Goal: Information Seeking & Learning: Learn about a topic

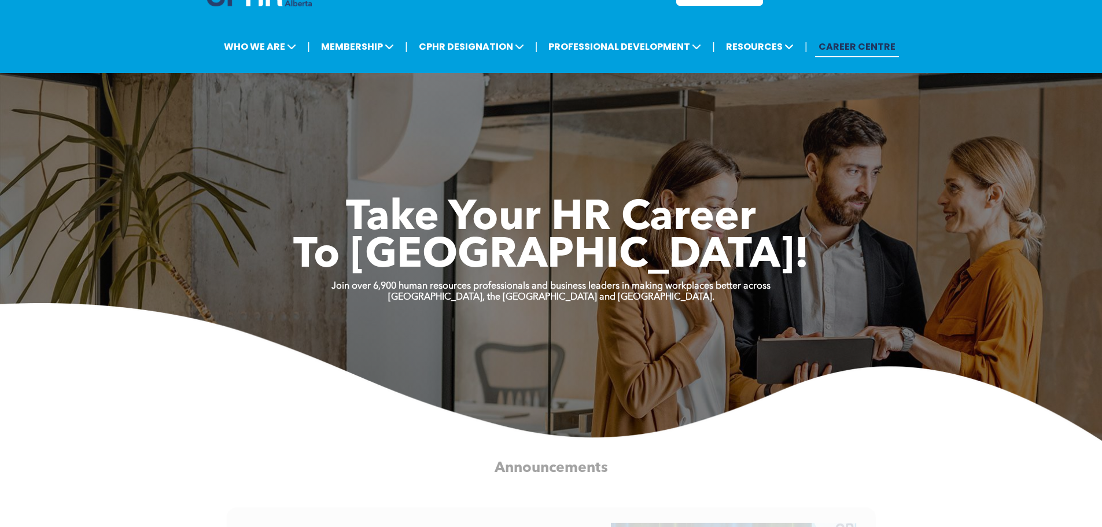
scroll to position [58, 0]
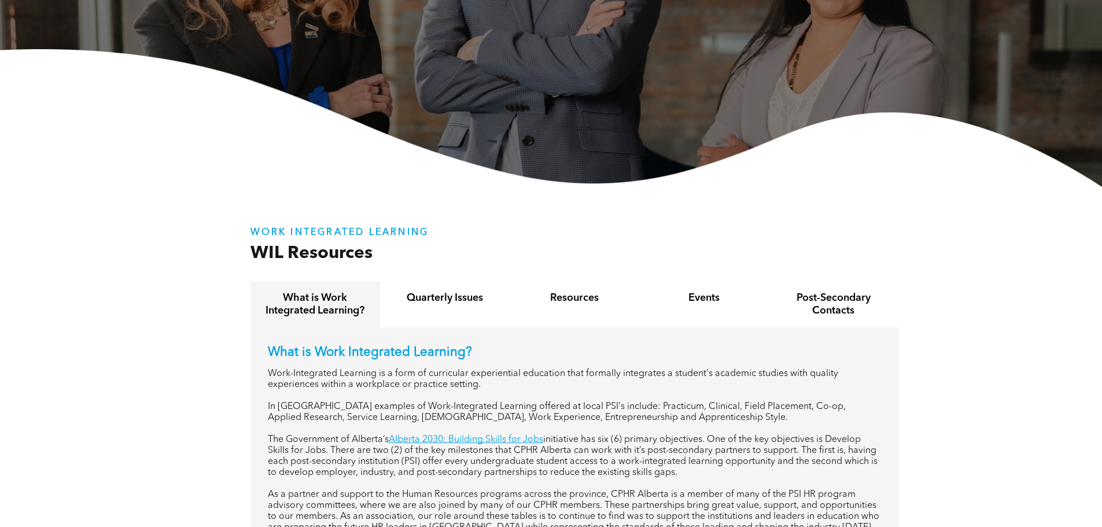
scroll to position [126, 0]
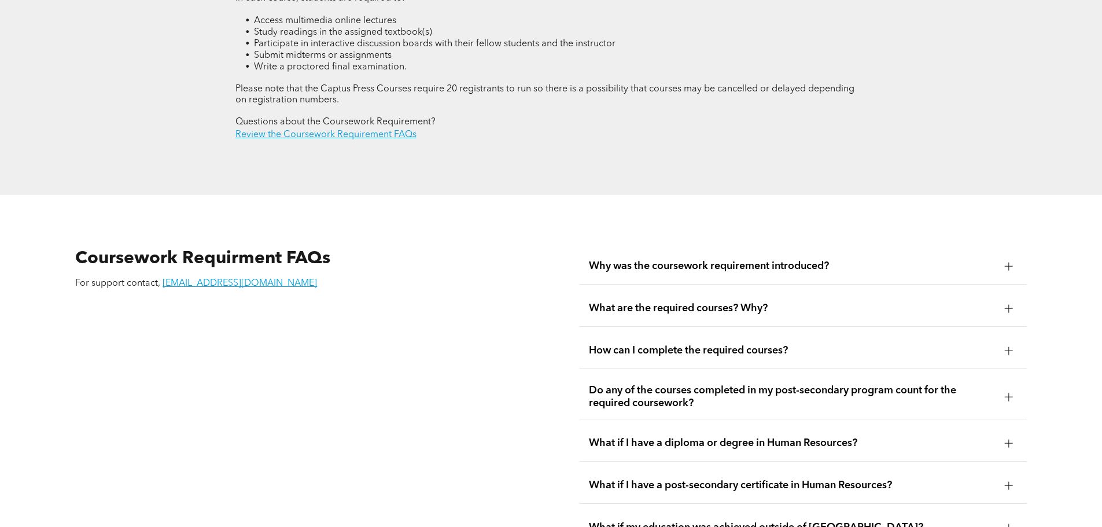
scroll to position [1966, 0]
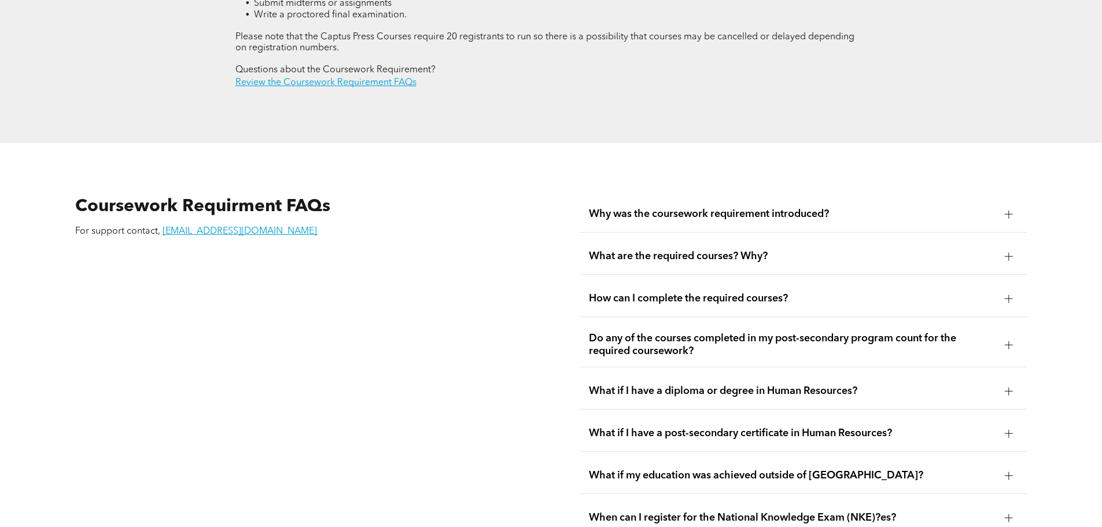
click at [599, 208] on span "Why was the coursework requirement introduced?" at bounding box center [792, 214] width 407 height 13
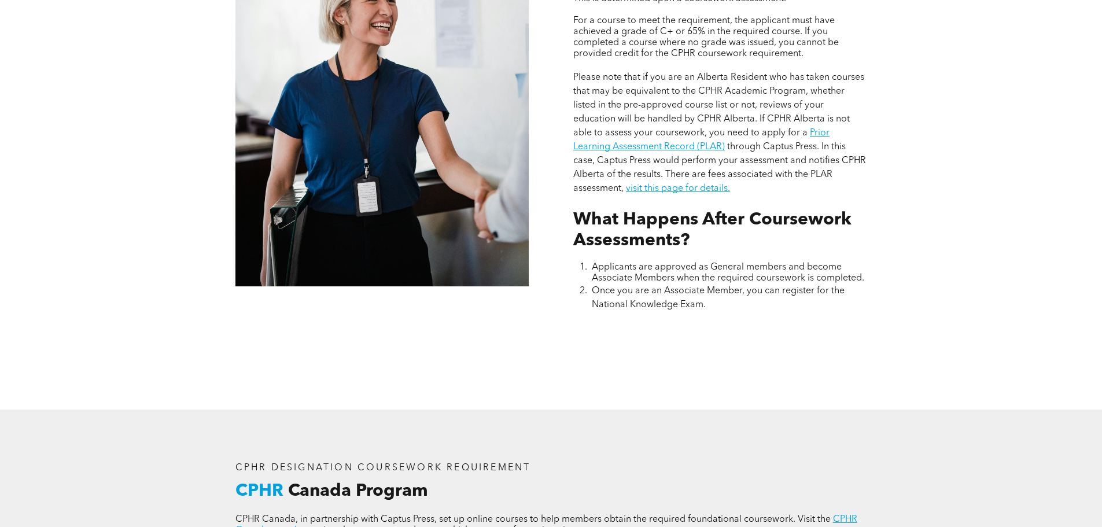
scroll to position [1041, 0]
